Goal: Task Accomplishment & Management: Manage account settings

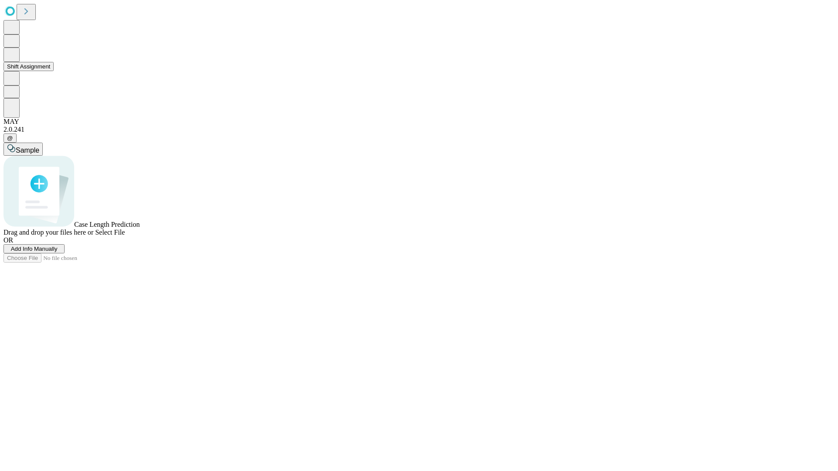
click at [54, 71] on button "Shift Assignment" at bounding box center [28, 66] width 50 height 9
